Goal: Transaction & Acquisition: Purchase product/service

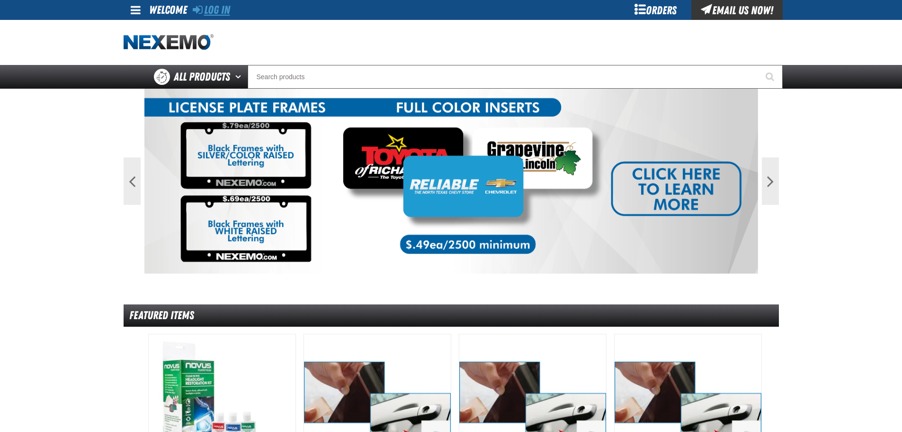
click at [227, 4] on link "Log In" at bounding box center [211, 9] width 37 height 13
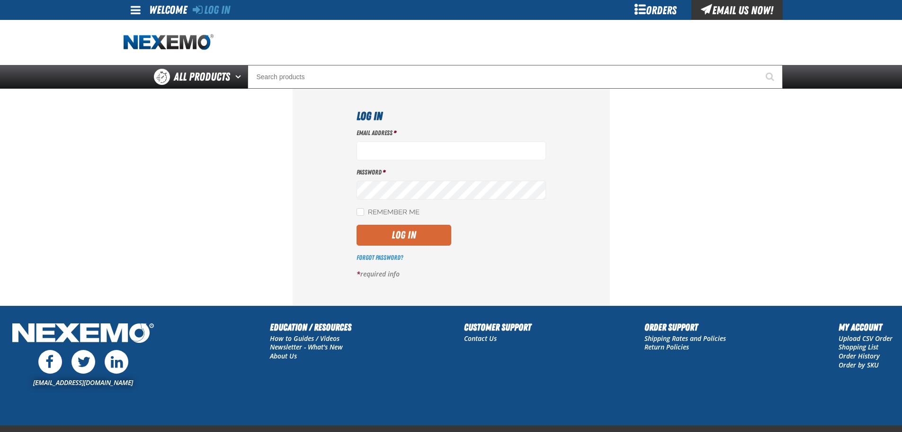
type input "cstone01@vtaig.com"
click at [394, 236] on button "Log In" at bounding box center [404, 235] width 95 height 21
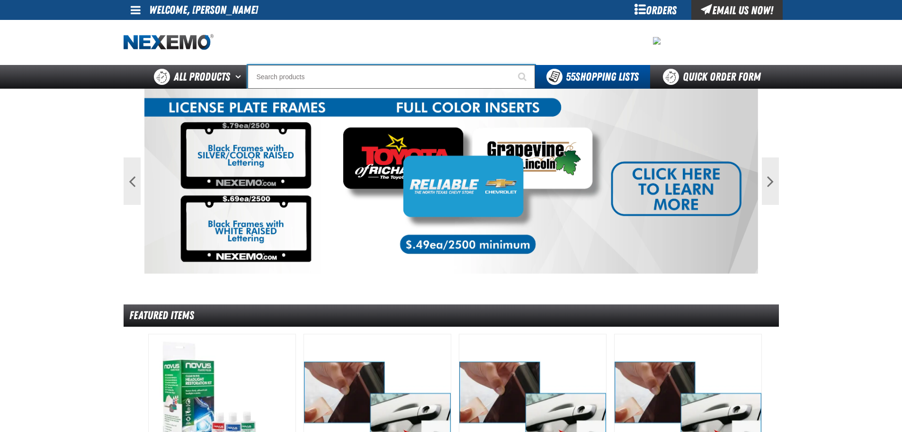
click at [406, 81] on input "Search" at bounding box center [392, 77] width 288 height 24
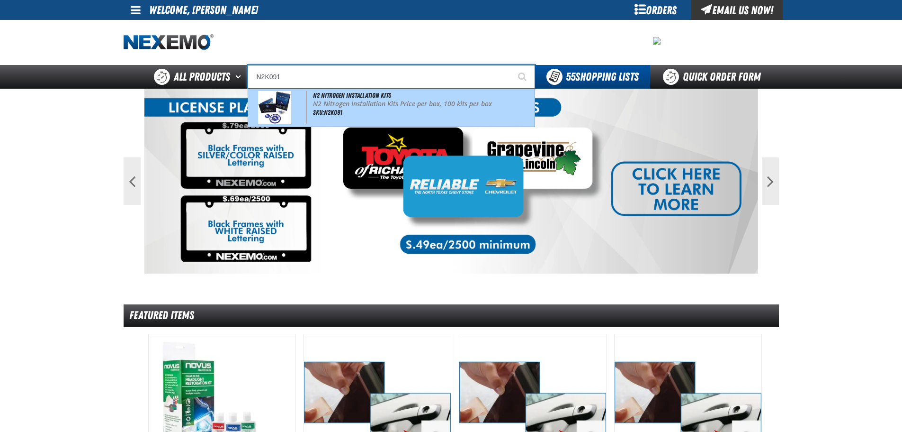
click at [382, 102] on p "N2 Nitrogen Installation Kits Price per box, 100 kits per box" at bounding box center [423, 104] width 220 height 8
type input "N2 Nitrogen Installation Kits"
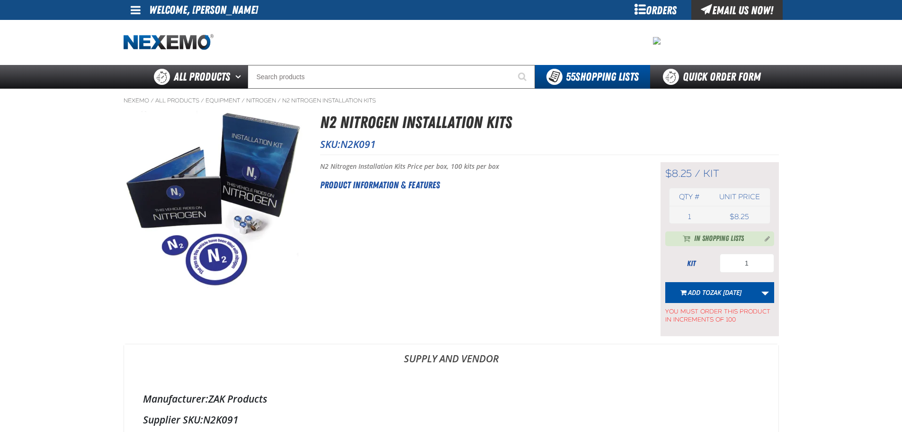
click at [727, 237] on span "In Shopping Lists" at bounding box center [719, 238] width 50 height 11
click at [766, 236] on button "Manage current product in the Shopping List" at bounding box center [764, 237] width 15 height 11
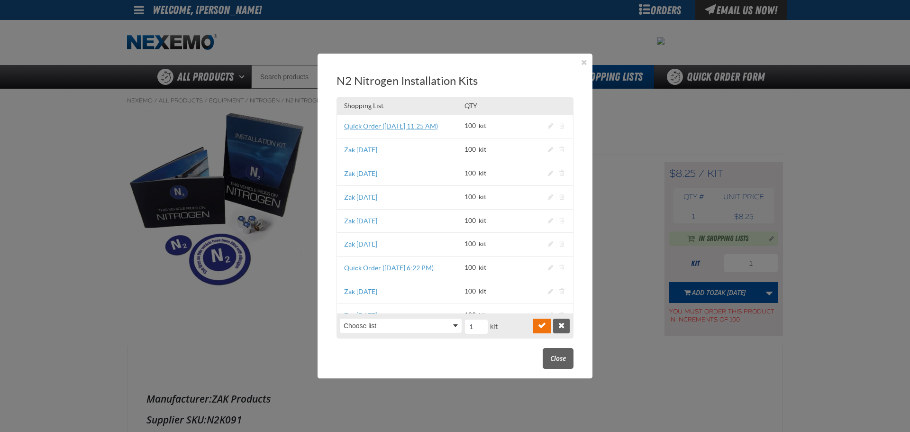
click at [398, 125] on link "Quick Order ([DATE] 11:25 AM)" at bounding box center [391, 126] width 94 height 8
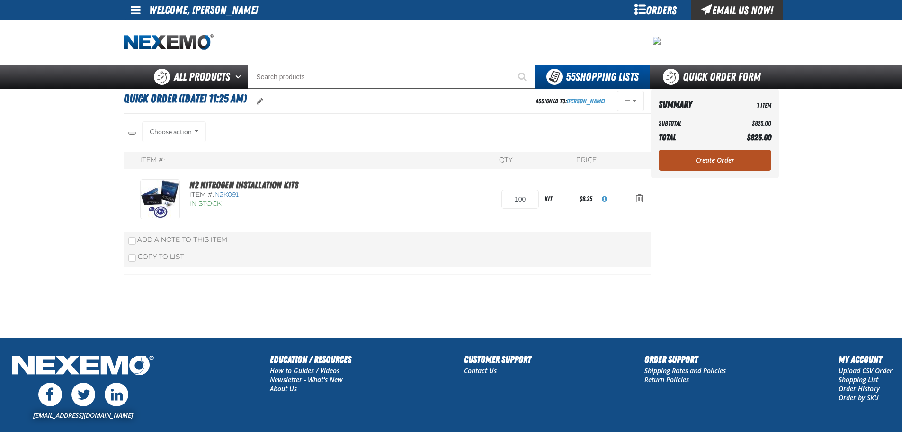
click at [738, 154] on link "Create Order" at bounding box center [715, 160] width 113 height 21
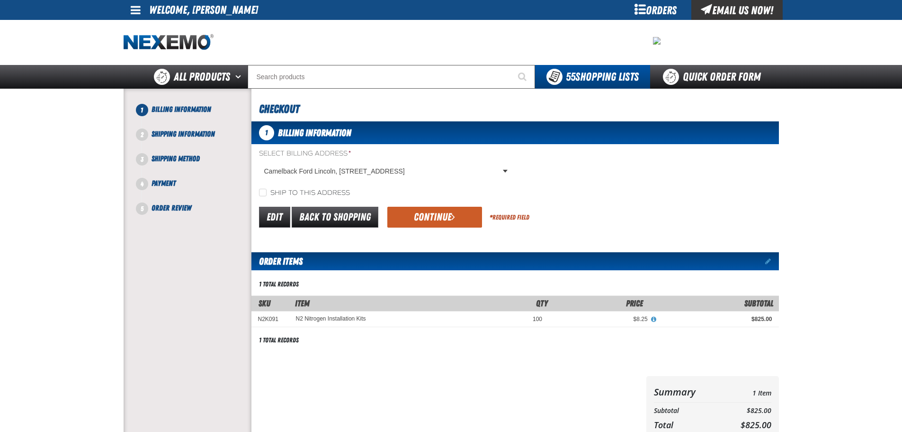
click at [264, 196] on label "Ship to this address" at bounding box center [304, 193] width 91 height 9
click at [264, 196] on input "Ship to this address" at bounding box center [263, 193] width 8 height 8
checkbox input "true"
click at [446, 213] on button "Continue" at bounding box center [435, 217] width 95 height 21
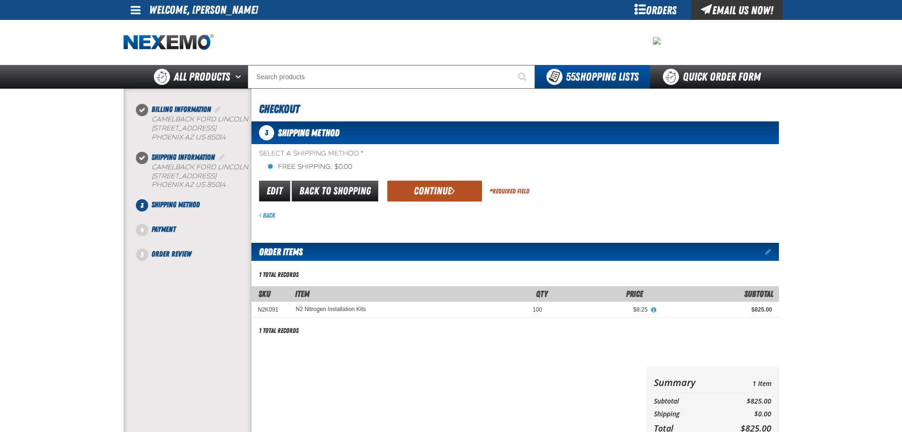
click at [415, 189] on button "Continue" at bounding box center [435, 190] width 95 height 21
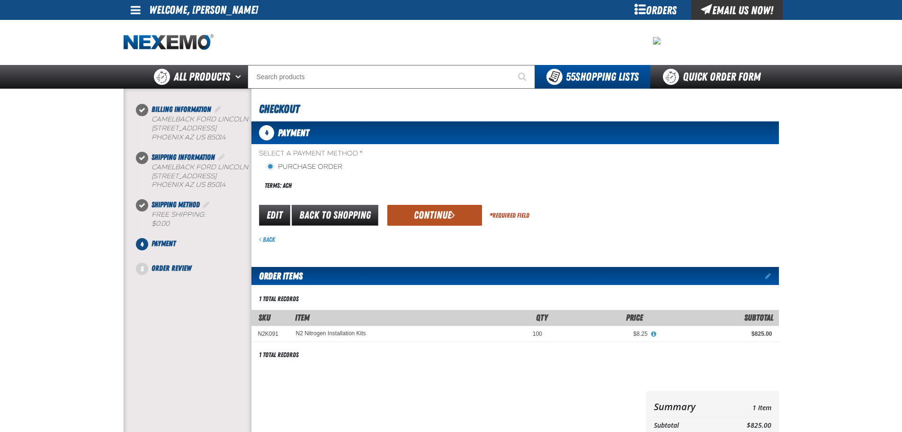
click at [424, 213] on button "Continue" at bounding box center [435, 215] width 95 height 21
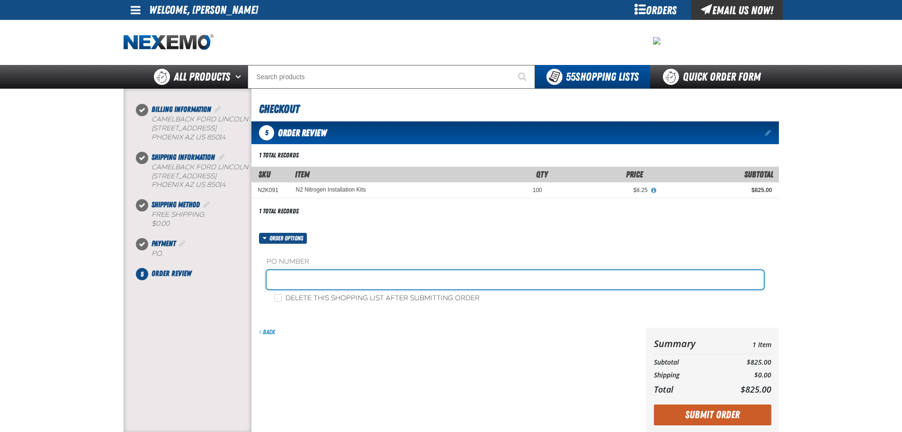
click at [307, 278] on input "text" at bounding box center [515, 279] width 497 height 19
type input "0812STK"
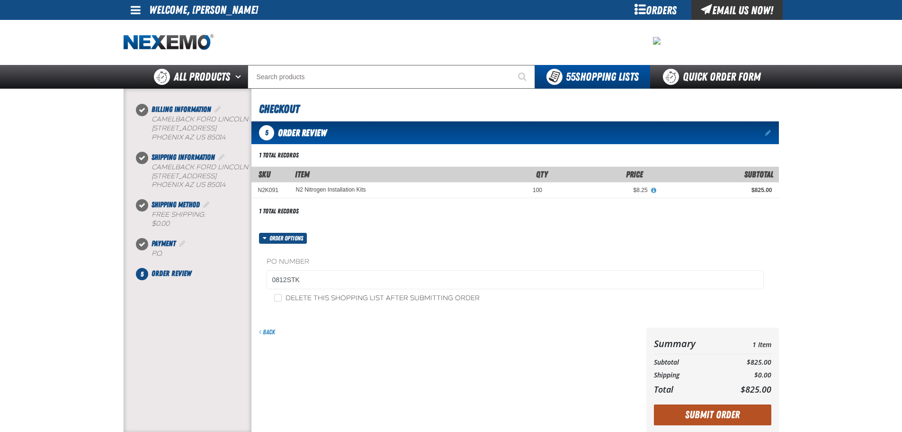
click at [691, 412] on button "Submit Order" at bounding box center [712, 414] width 117 height 21
